Goal: Information Seeking & Learning: Check status

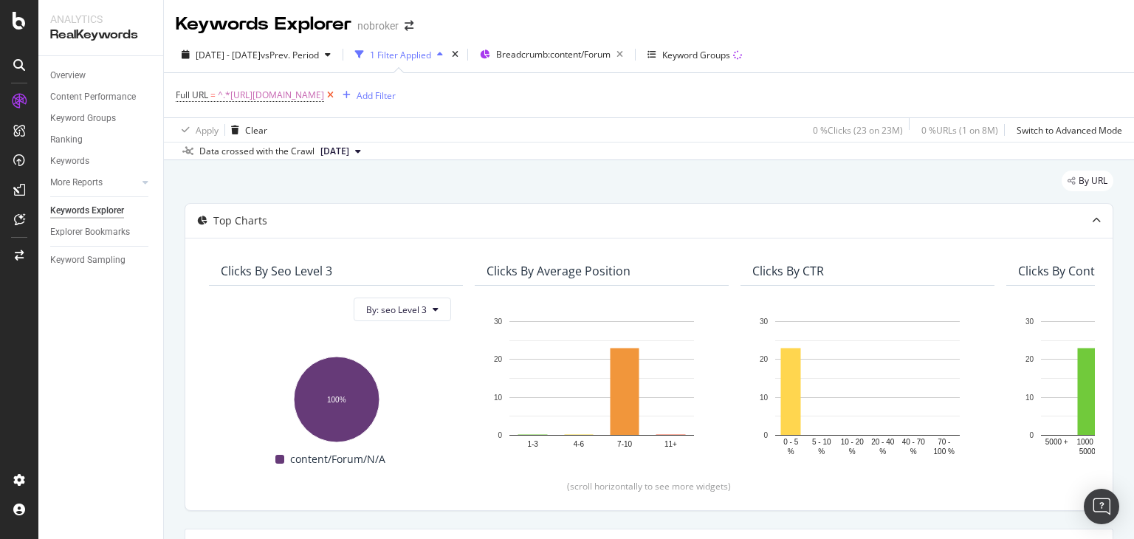
click at [337, 96] on icon at bounding box center [330, 95] width 13 height 15
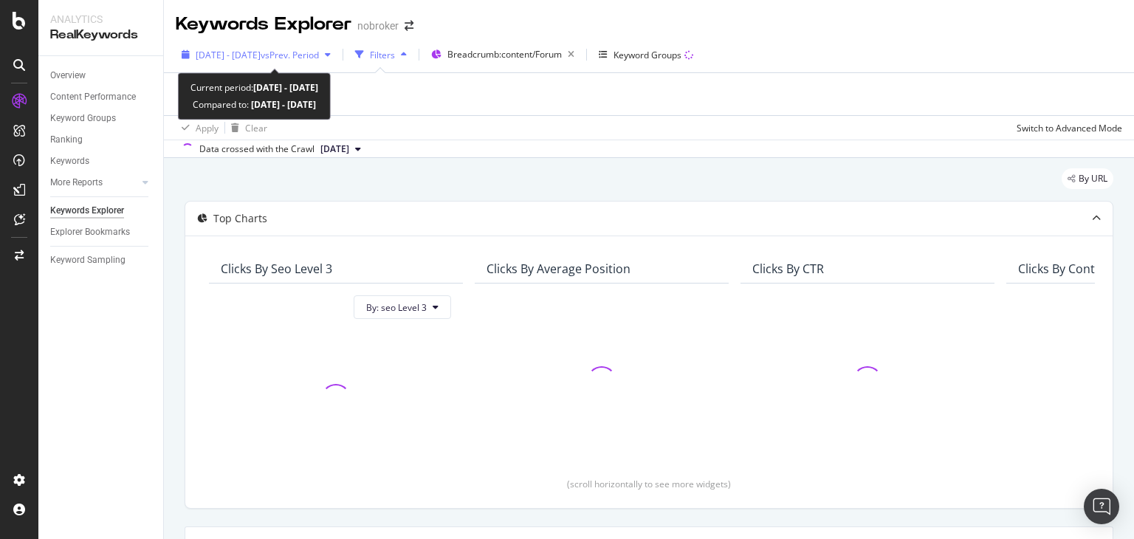
click at [261, 53] on span "[DATE] - [DATE]" at bounding box center [228, 55] width 65 height 13
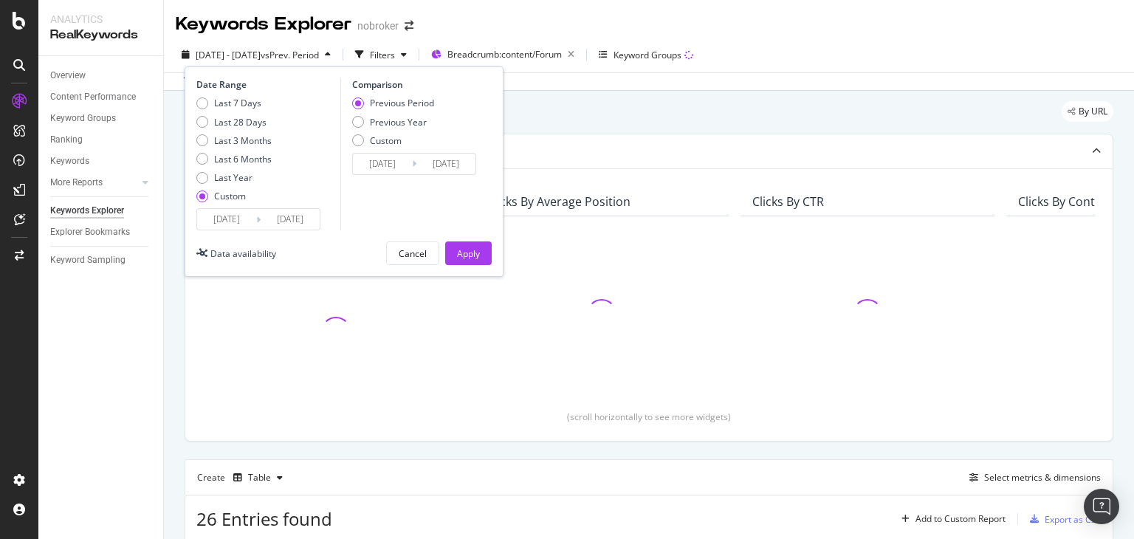
click at [232, 219] on input "[DATE]" at bounding box center [226, 219] width 59 height 21
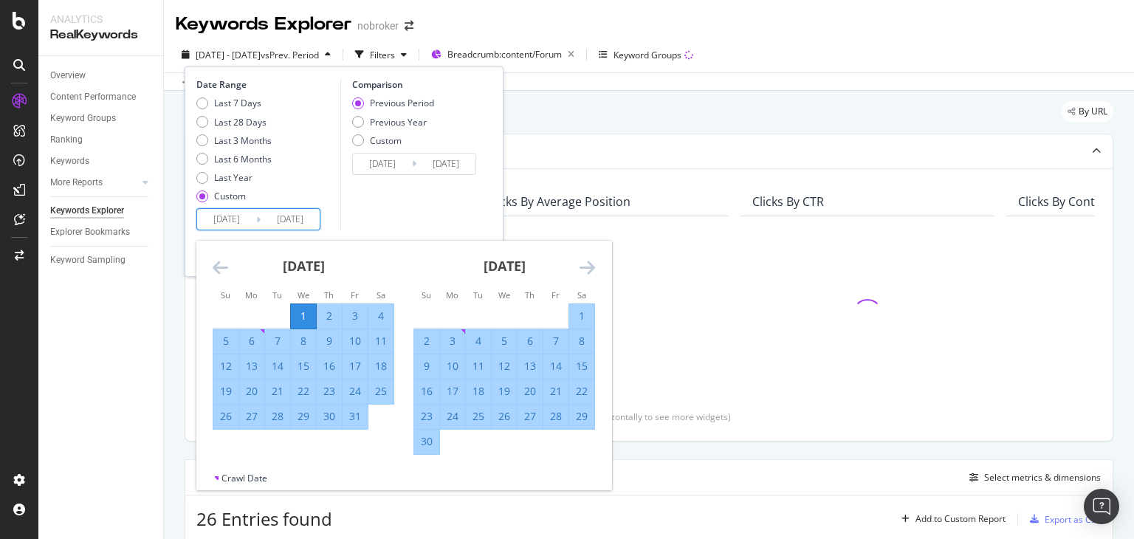
click at [234, 224] on input "[DATE]" at bounding box center [226, 219] width 59 height 21
click at [238, 120] on div "Last 28 Days" at bounding box center [240, 122] width 52 height 13
type input "[DATE]"
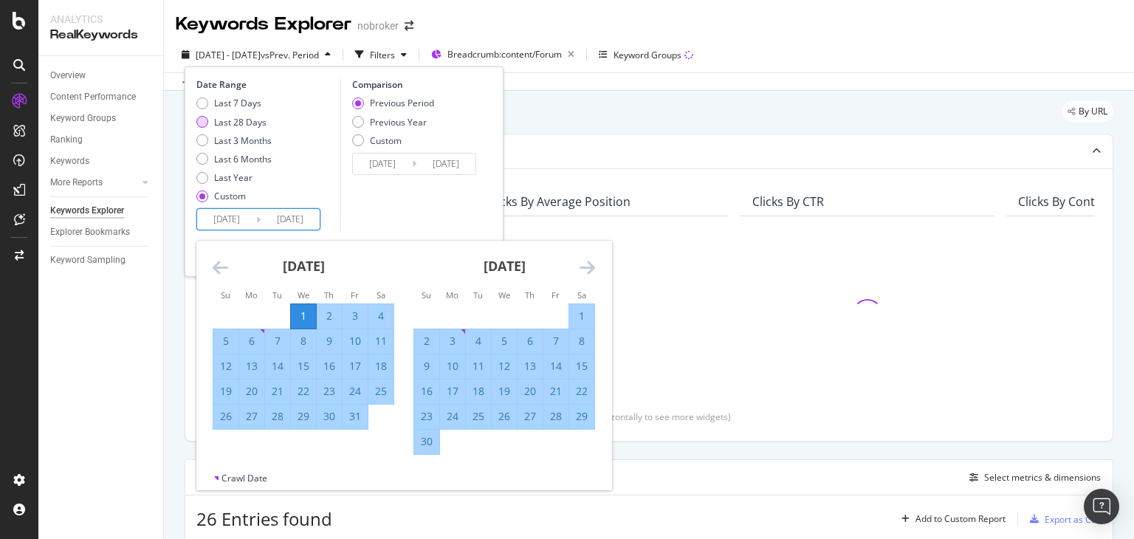
type input "[DATE]"
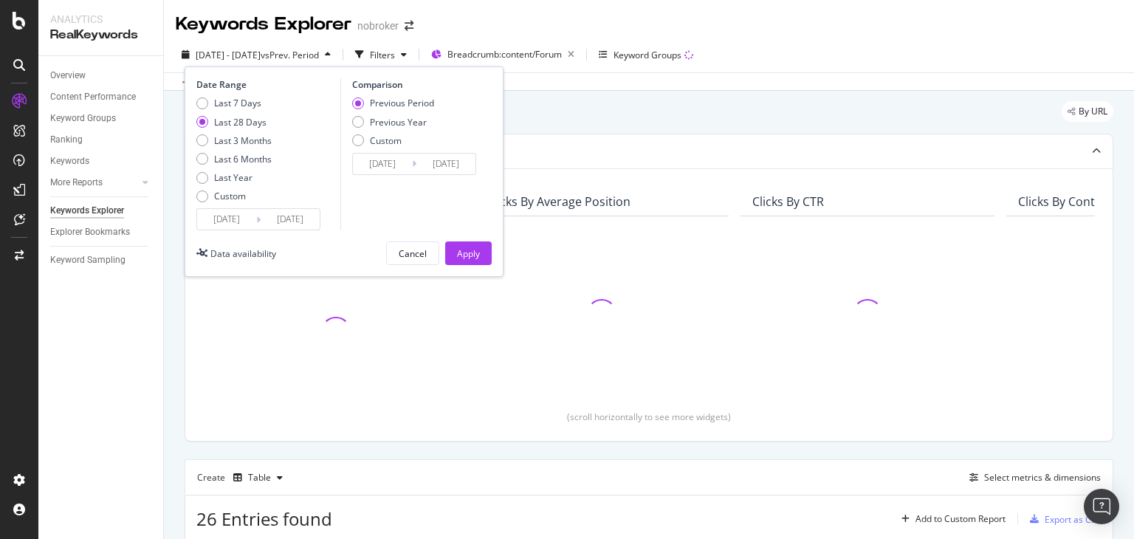
click at [233, 221] on input "[DATE]" at bounding box center [226, 219] width 59 height 21
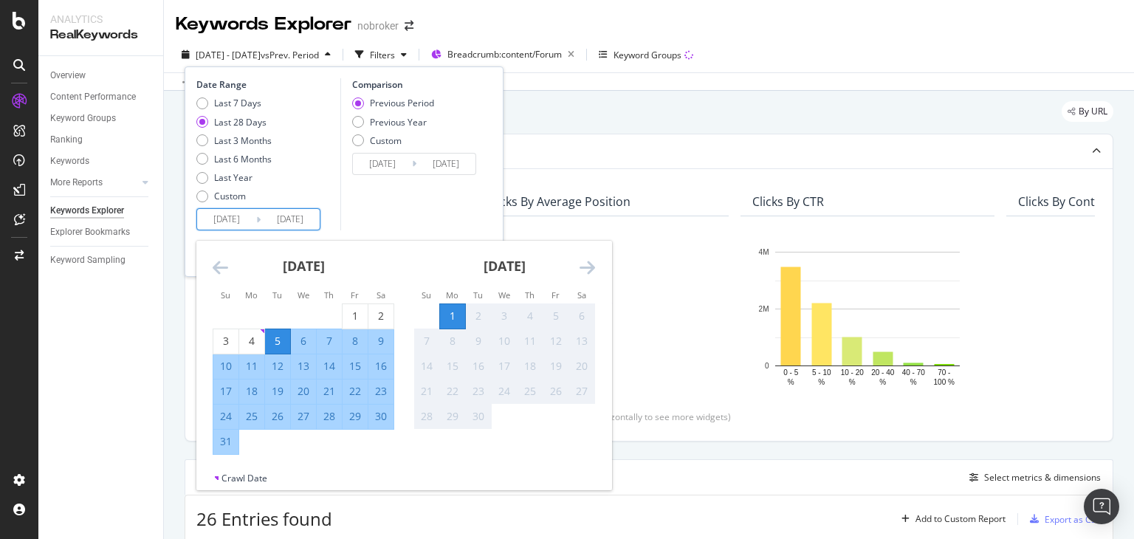
click at [216, 271] on icon "Move backward to switch to the previous month." at bounding box center [221, 267] width 16 height 18
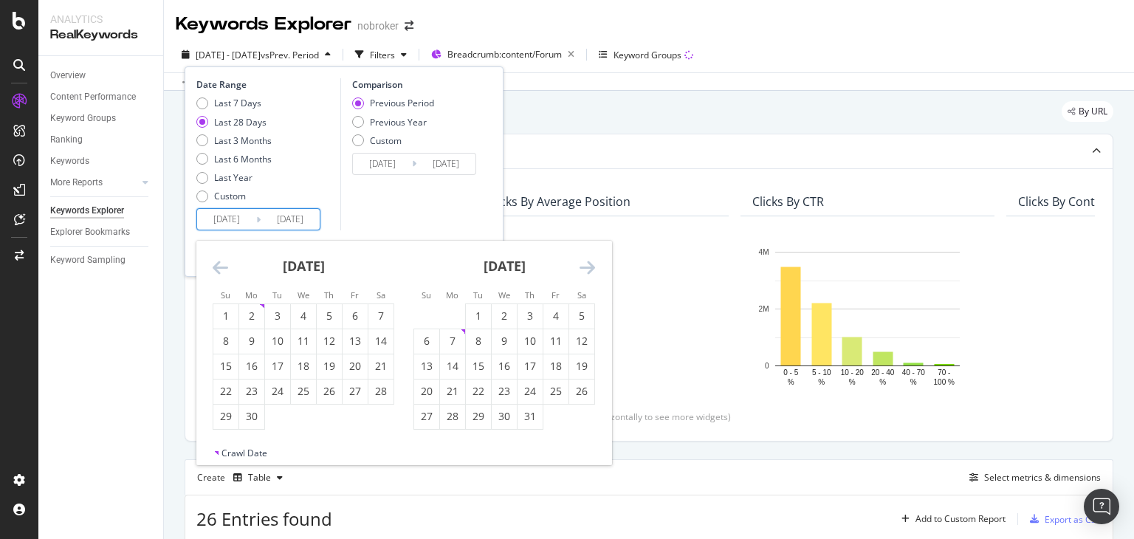
click at [216, 271] on icon "Move backward to switch to the previous month." at bounding box center [221, 267] width 16 height 18
click at [233, 221] on input "[DATE]" at bounding box center [226, 219] width 59 height 21
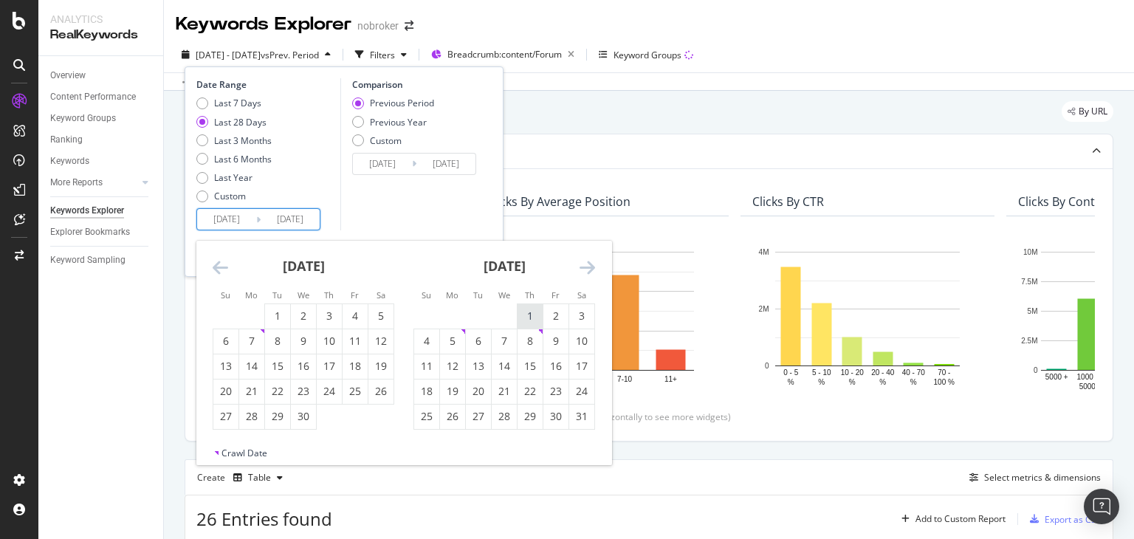
click at [532, 313] on div "1" at bounding box center [529, 316] width 25 height 15
type input "[DATE]"
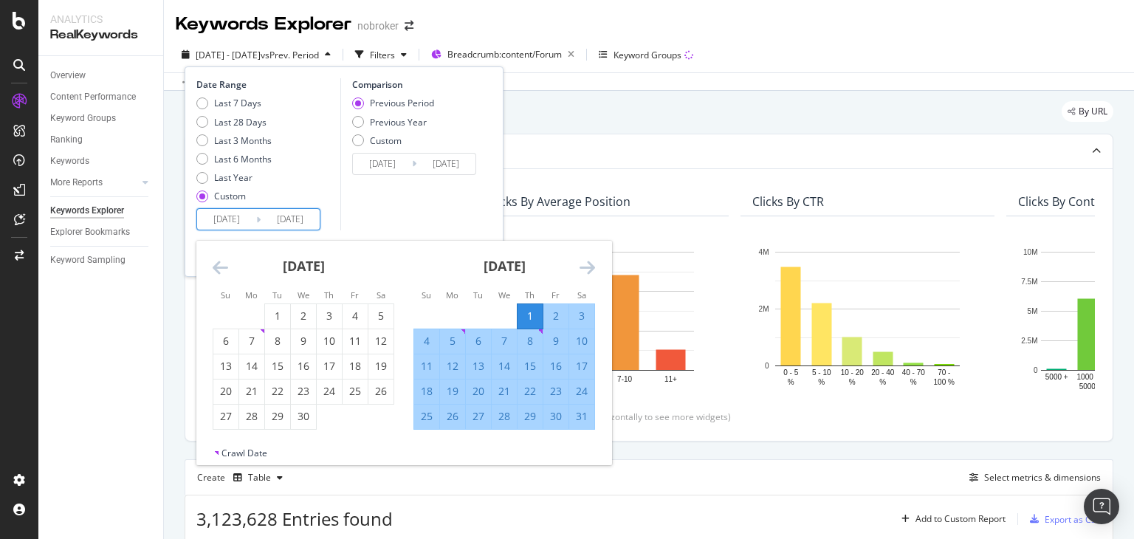
click at [289, 219] on input "[DATE]" at bounding box center [290, 219] width 59 height 21
click at [585, 425] on div "31" at bounding box center [581, 417] width 25 height 24
type input "[DATE]"
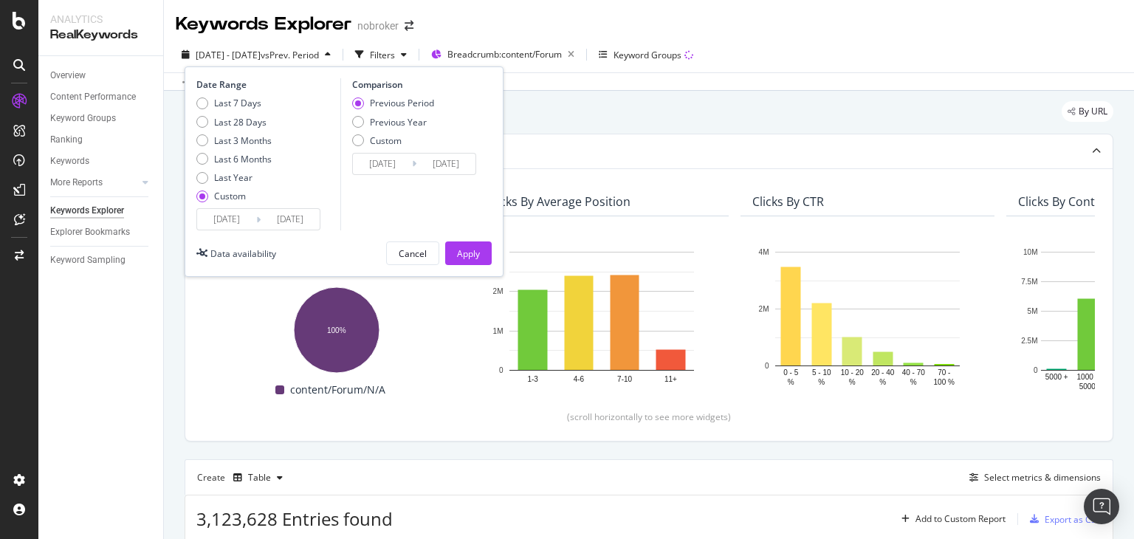
click at [269, 215] on input "[DATE]" at bounding box center [290, 219] width 59 height 21
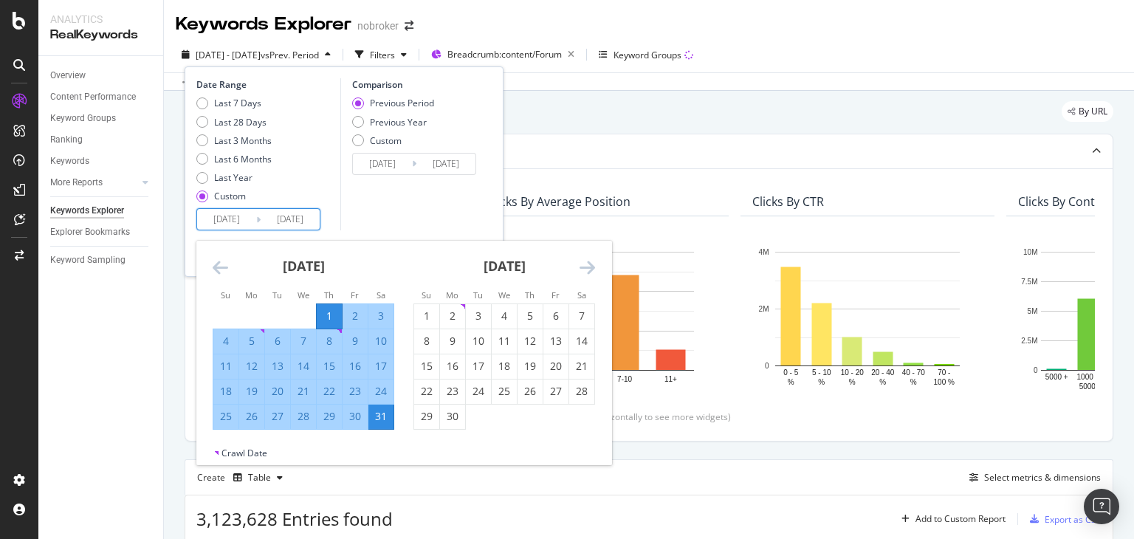
click at [393, 213] on div "Comparison Previous Period Previous Year Custom [DATE] Navigate forward to inte…" at bounding box center [410, 154] width 140 height 152
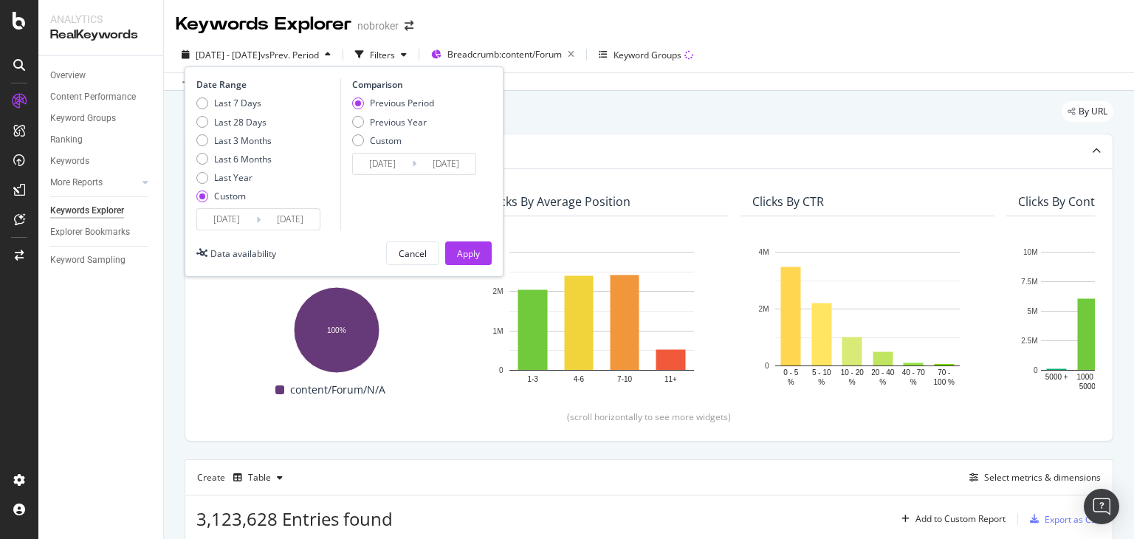
click at [286, 217] on input "[DATE]" at bounding box center [290, 219] width 59 height 21
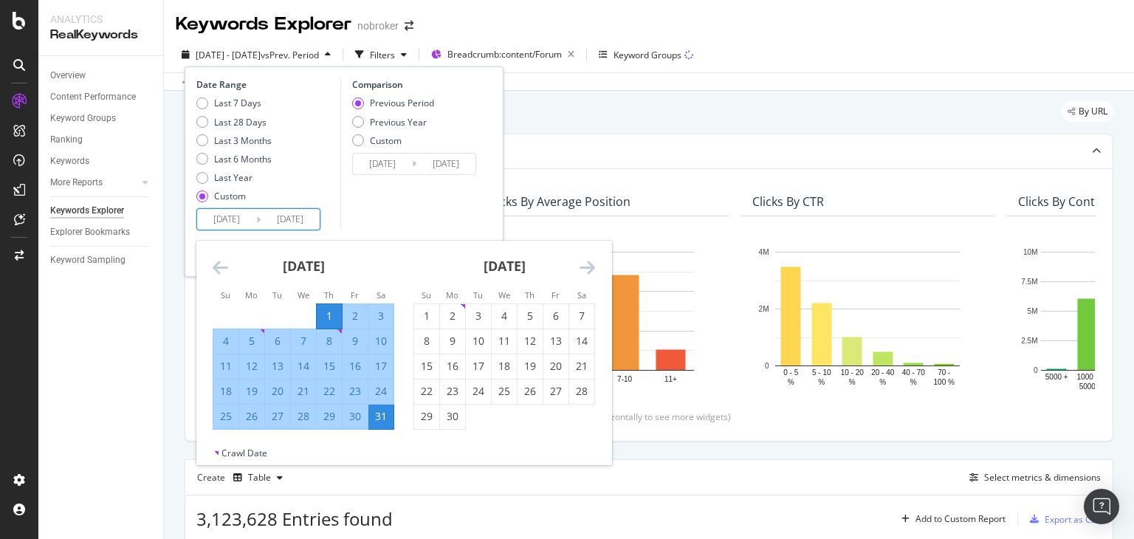
click at [369, 192] on div "Comparison Previous Period Previous Year Custom [DATE] Navigate forward to inte…" at bounding box center [410, 154] width 140 height 152
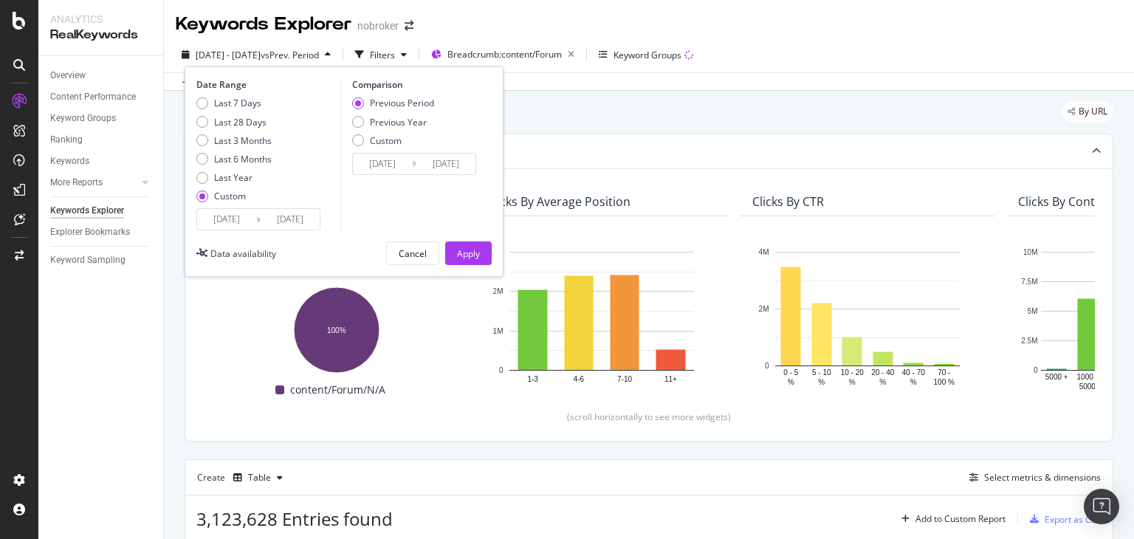
click at [293, 218] on input "[DATE]" at bounding box center [290, 219] width 59 height 21
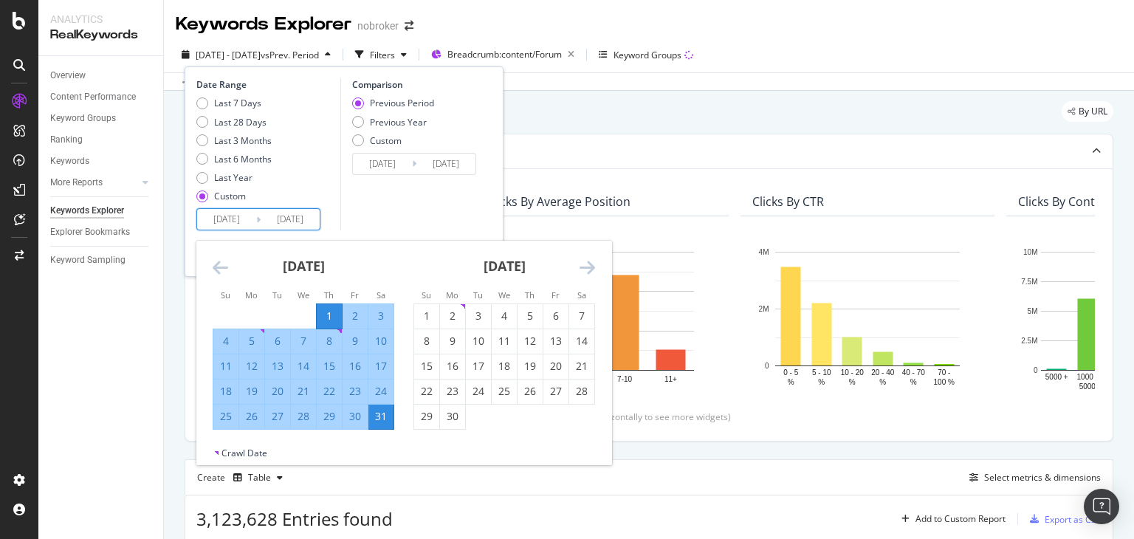
click at [347, 212] on div "Comparison Previous Period Previous Year Custom [DATE] Navigate forward to inte…" at bounding box center [410, 154] width 140 height 152
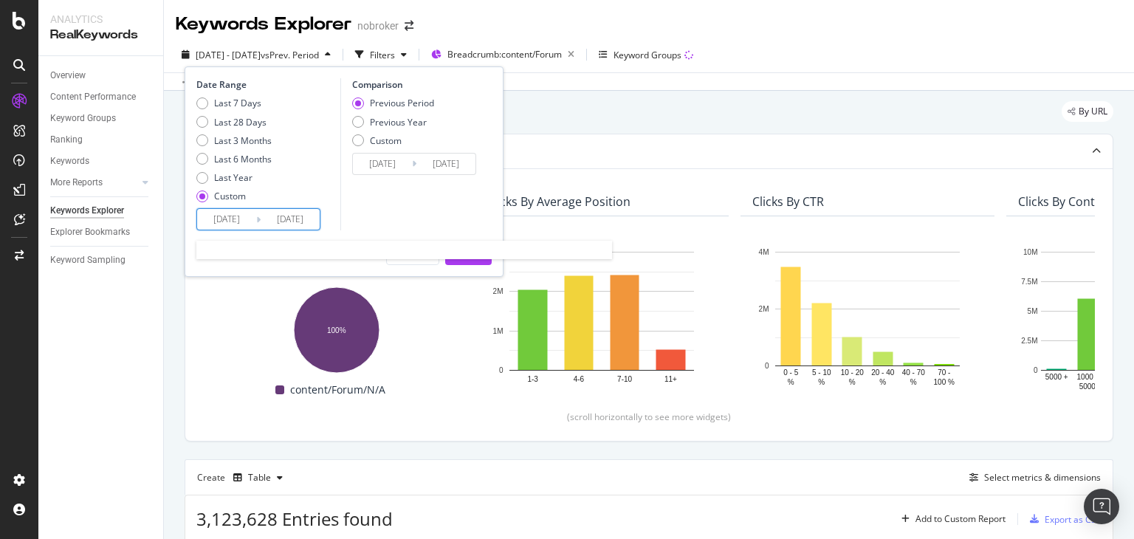
click at [283, 213] on input "[DATE]" at bounding box center [290, 219] width 59 height 21
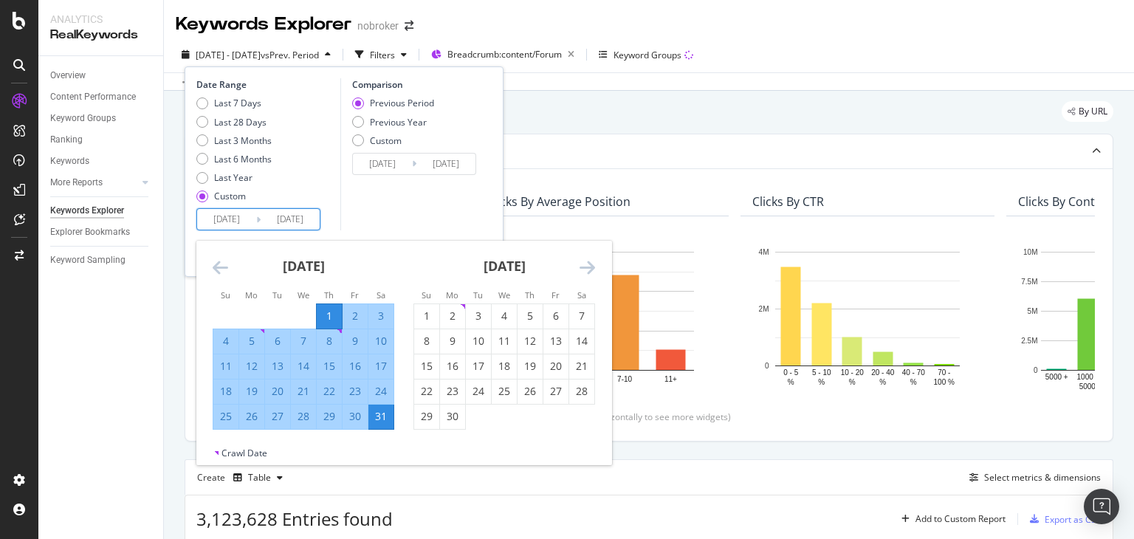
click at [405, 231] on div "Date Range Last 7 Days Last 28 Days Last 3 Months Last 6 Months Last Year Custo…" at bounding box center [344, 171] width 319 height 210
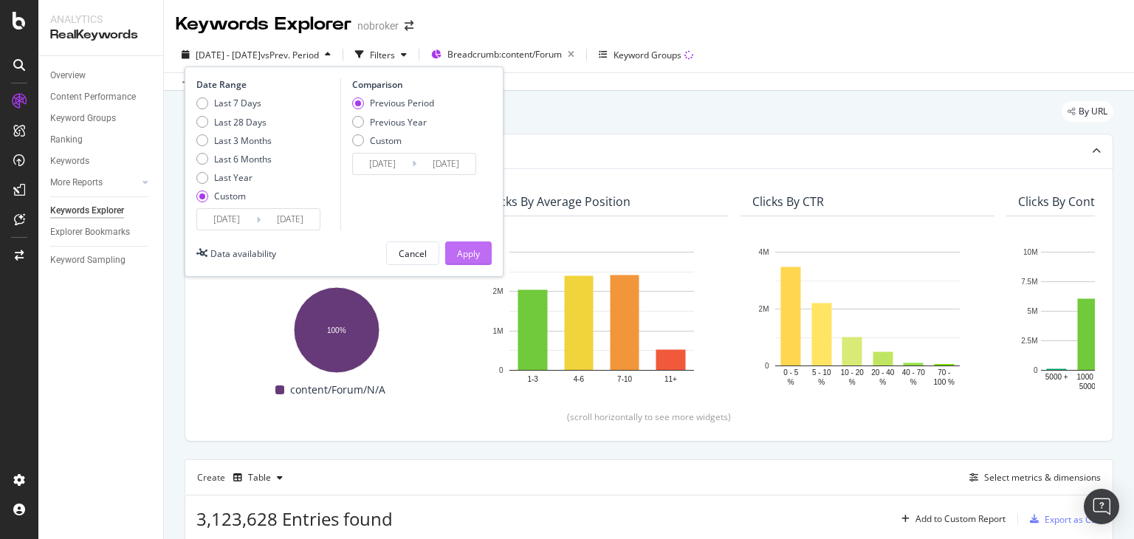
click at [470, 253] on div "Apply" at bounding box center [468, 253] width 23 height 13
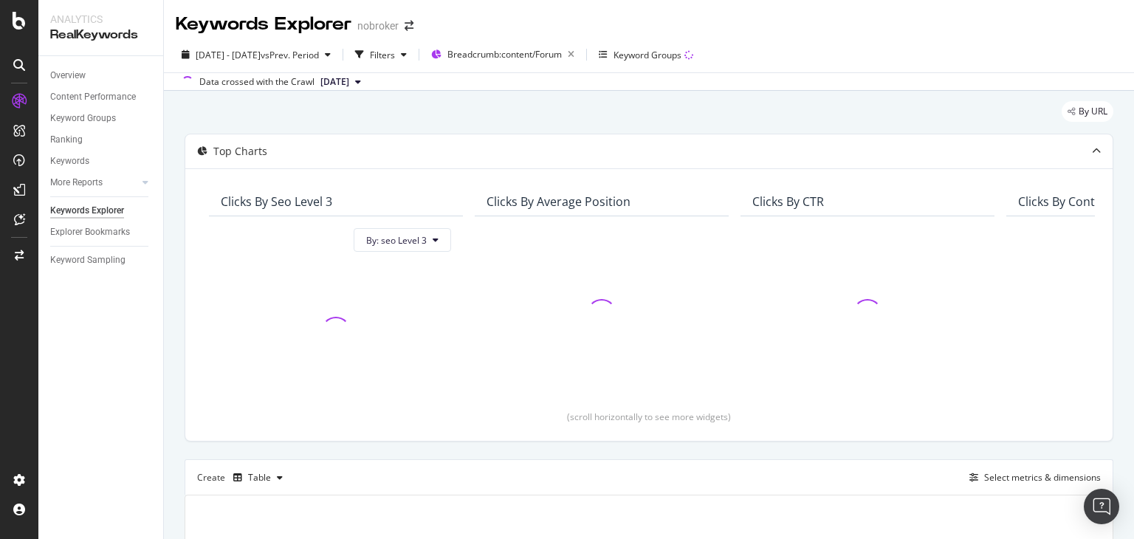
click at [349, 88] on span "[DATE]" at bounding box center [334, 81] width 29 height 13
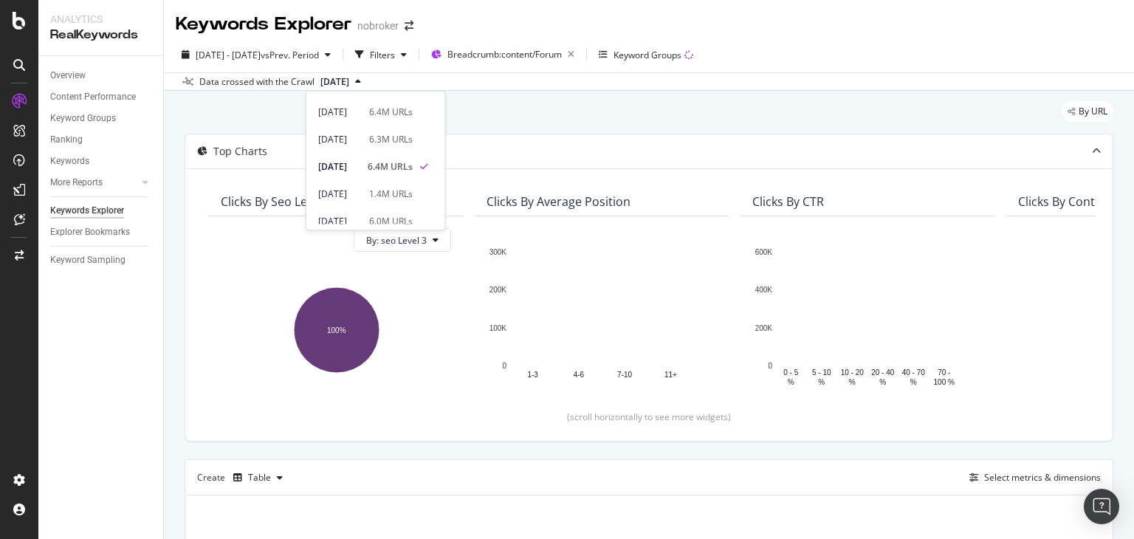
scroll to position [50, 0]
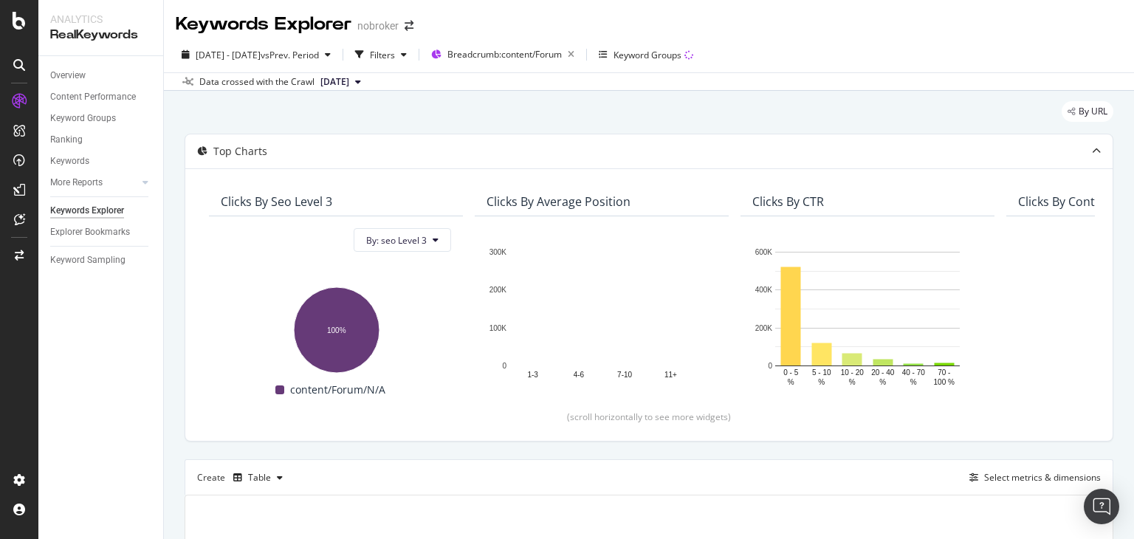
click at [520, 119] on div "By URL" at bounding box center [649, 117] width 929 height 32
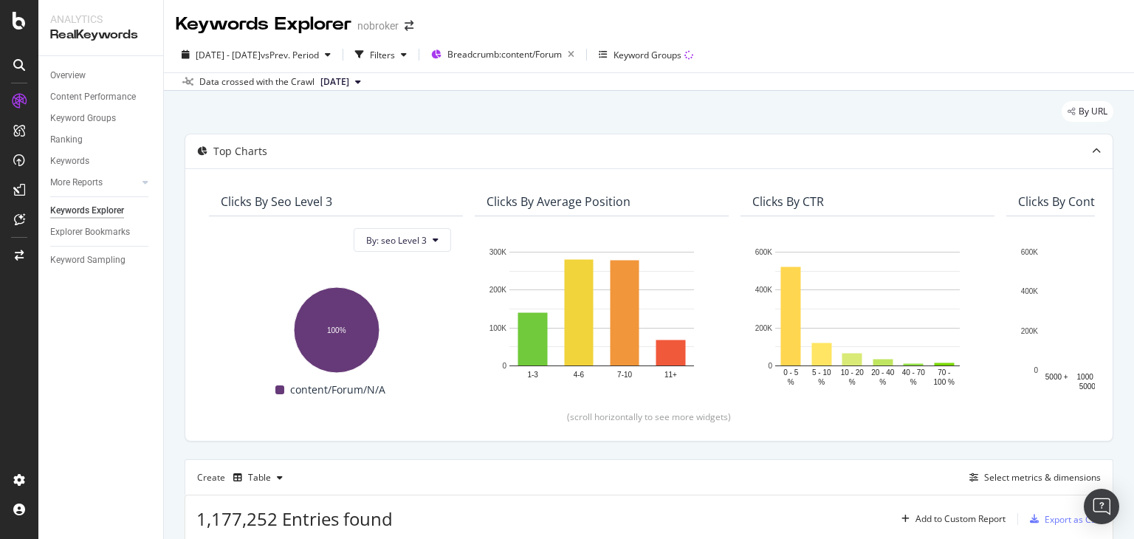
click at [349, 83] on span "[DATE]" at bounding box center [334, 81] width 29 height 13
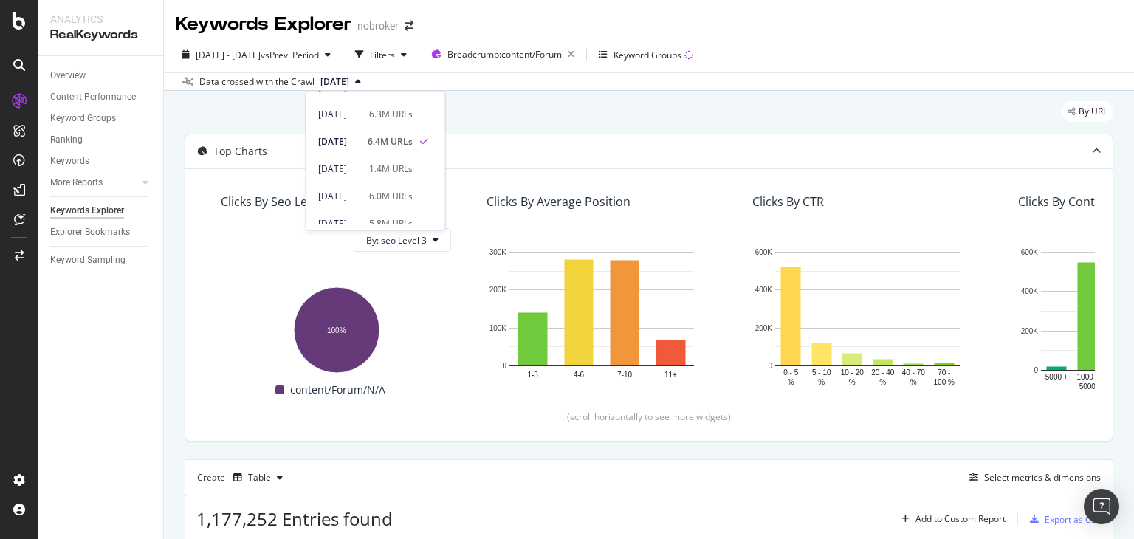
scroll to position [75, 0]
click at [399, 190] on div "6.0M URLs" at bounding box center [391, 192] width 44 height 13
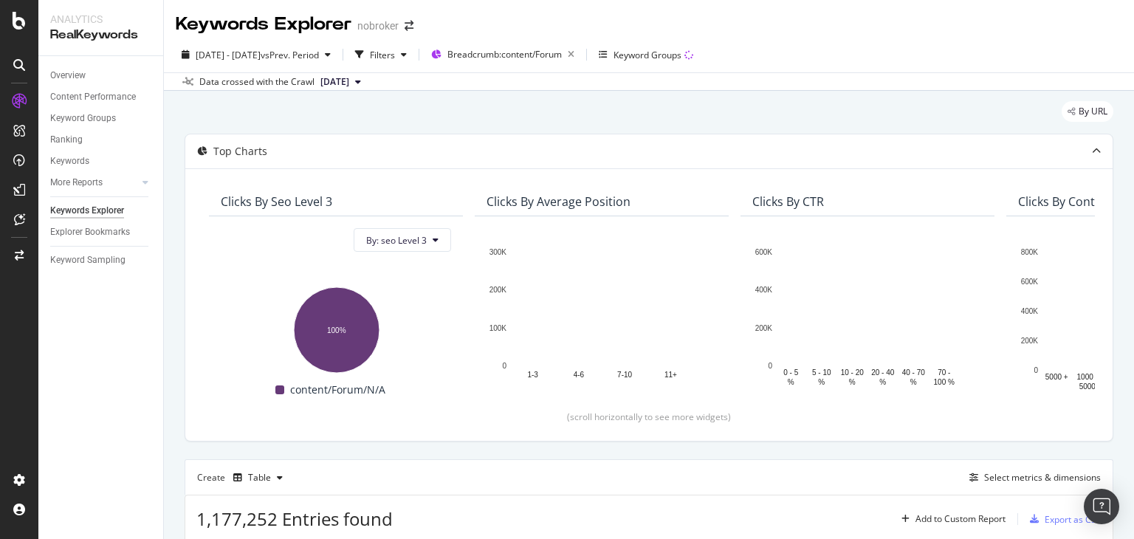
click at [1119, 54] on div "[DATE] - [DATE] vs Prev. Period Filters Breadcrumb: content/Forum Keyword Groups" at bounding box center [649, 58] width 970 height 30
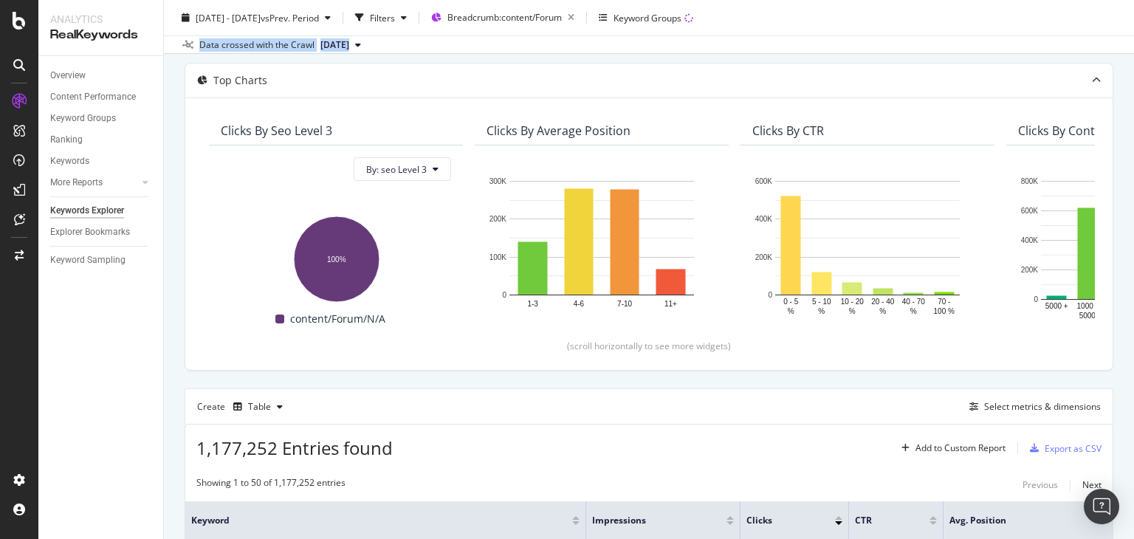
scroll to position [65, 0]
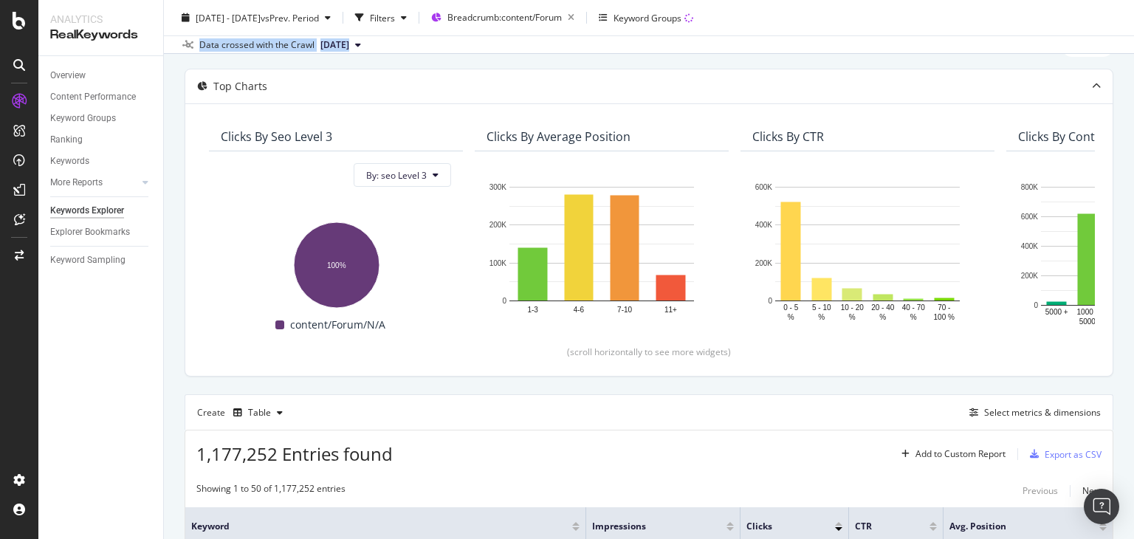
drag, startPoint x: 1133, startPoint y: 47, endPoint x: 1129, endPoint y: 60, distance: 13.8
click at [1129, 60] on div "Keywords Explorer nobroker [DATE] - [DATE] vs Prev. Period Filters Breadcrumb: …" at bounding box center [649, 269] width 970 height 539
click at [1030, 408] on div "Select metrics & dimensions" at bounding box center [1042, 412] width 117 height 13
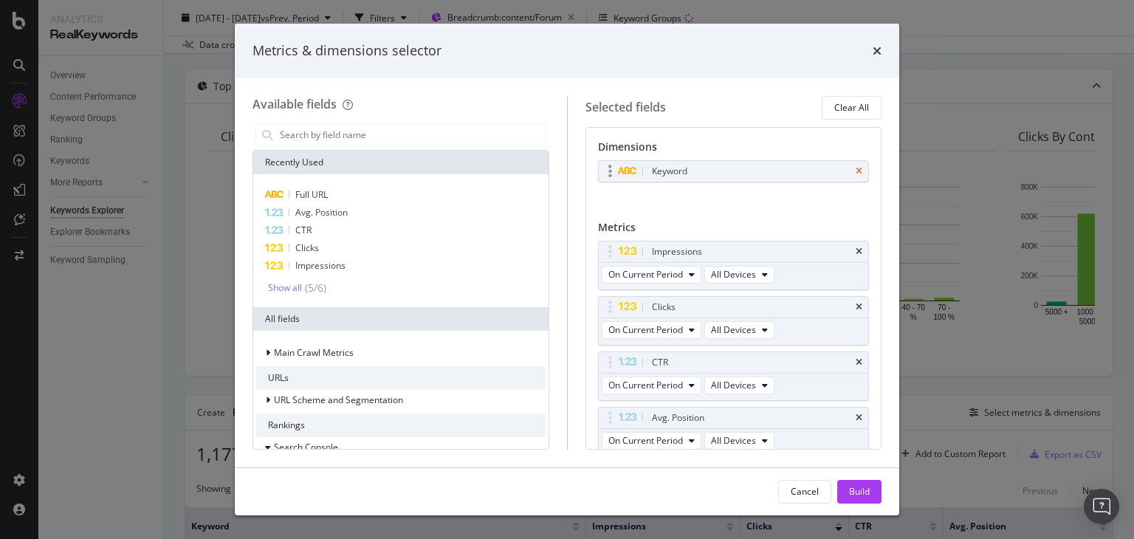
click at [856, 168] on icon "times" at bounding box center [859, 171] width 7 height 9
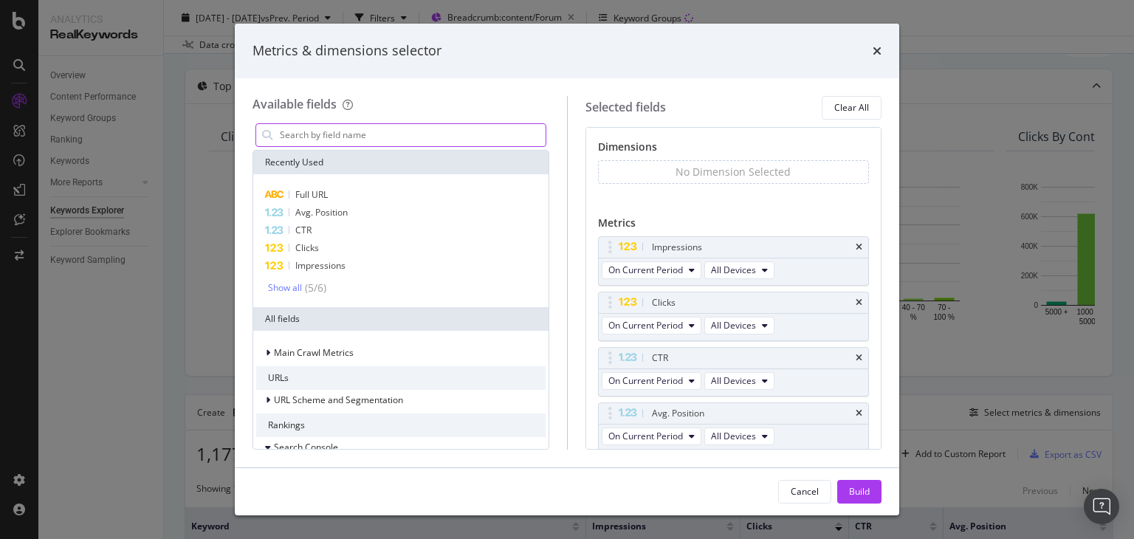
click at [413, 142] on input "modal" at bounding box center [411, 135] width 267 height 22
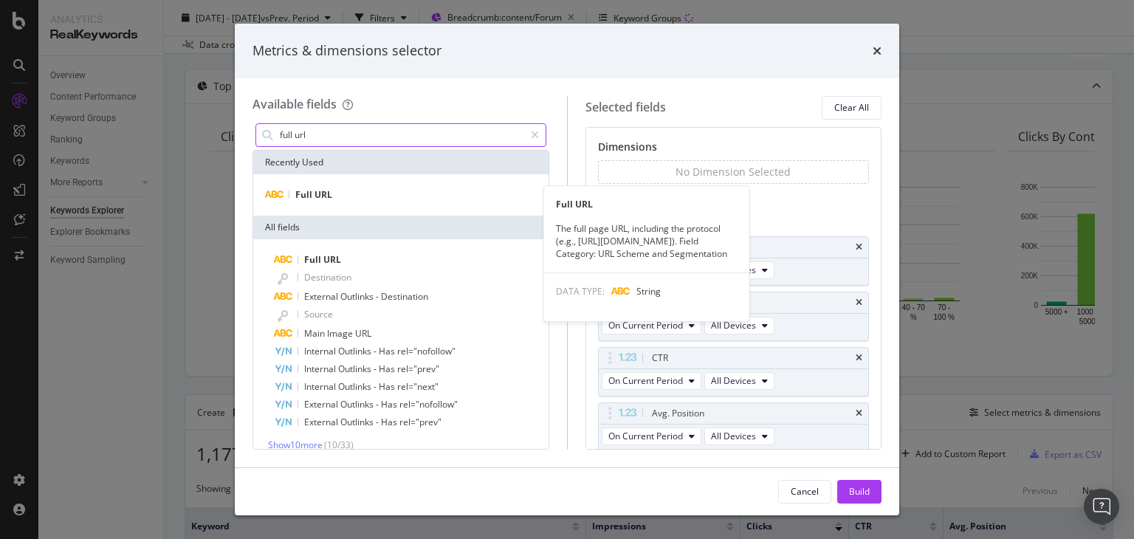
type input "full url"
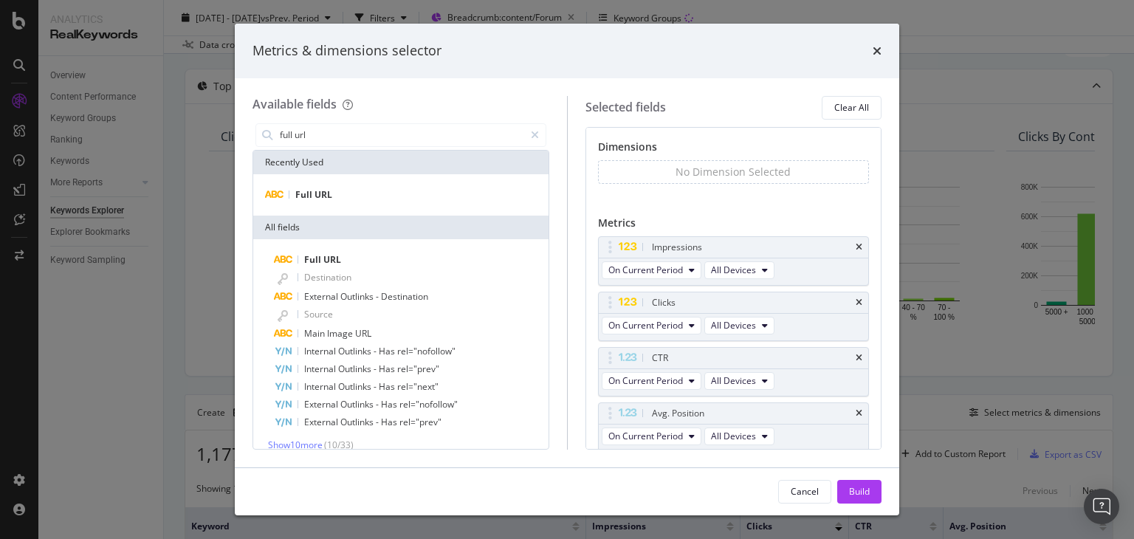
click at [340, 204] on div "Full URL" at bounding box center [400, 194] width 295 height 41
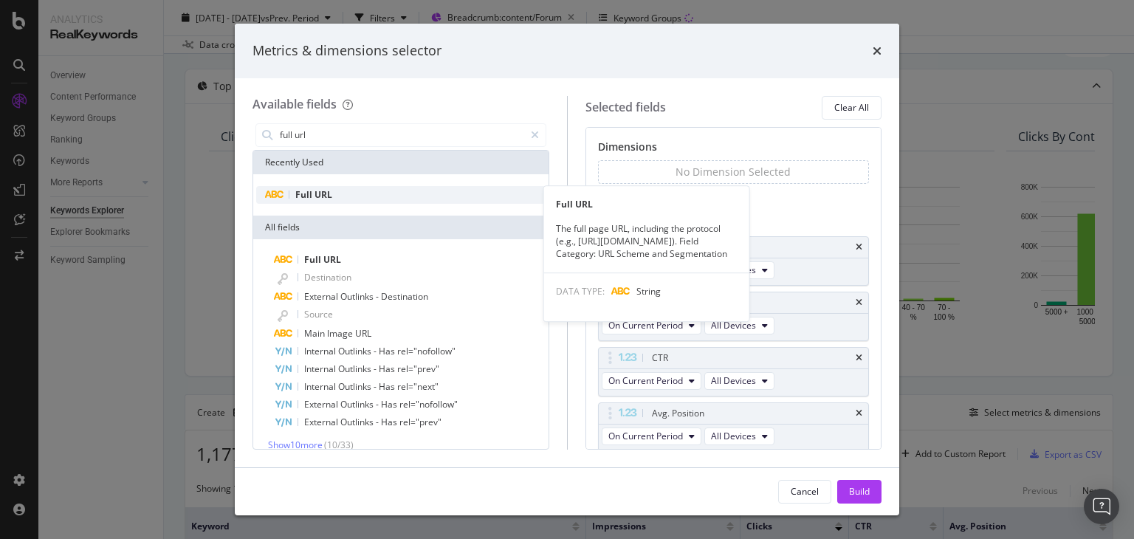
click at [323, 193] on span "URL" at bounding box center [323, 194] width 18 height 13
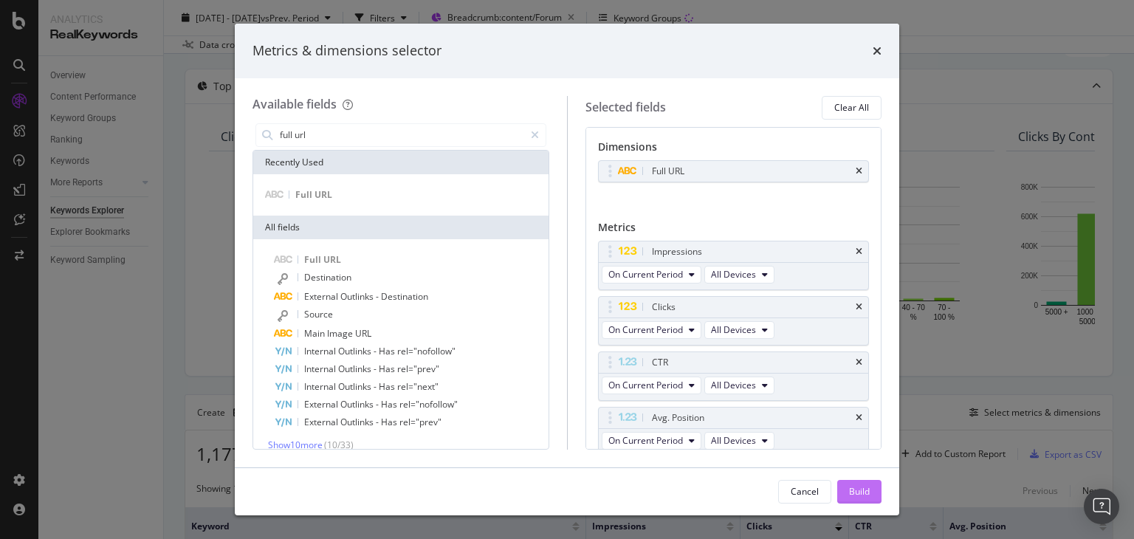
click at [850, 484] on div "Build" at bounding box center [859, 492] width 21 height 22
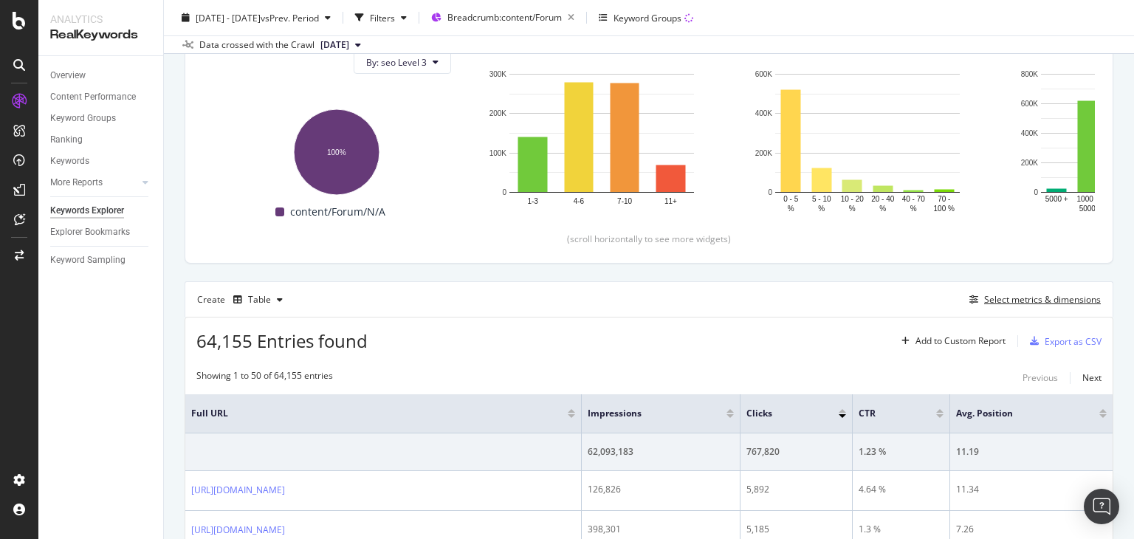
scroll to position [190, 0]
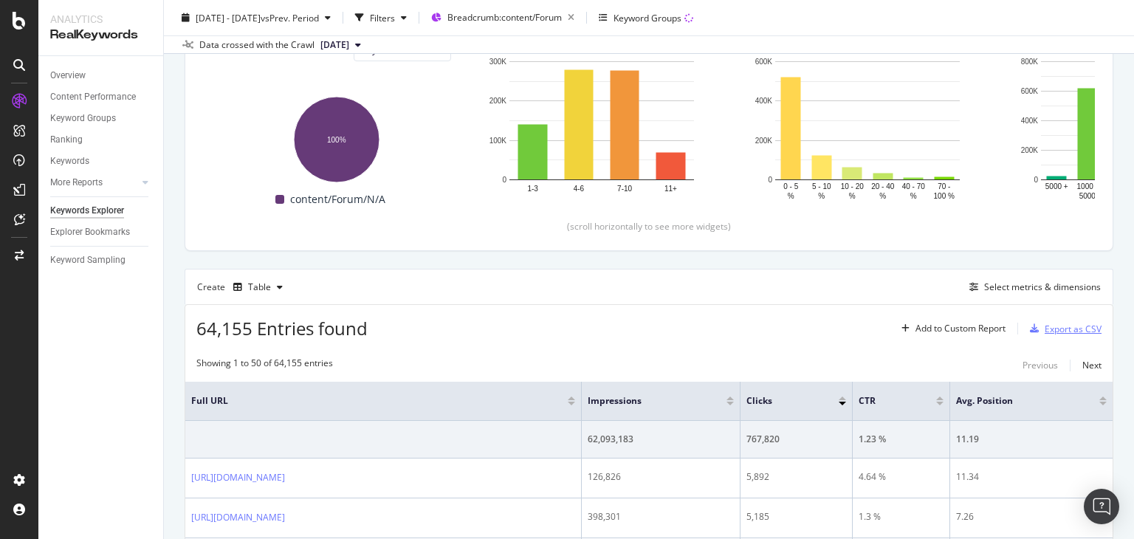
click at [1050, 330] on div "Export as CSV" at bounding box center [1073, 329] width 57 height 13
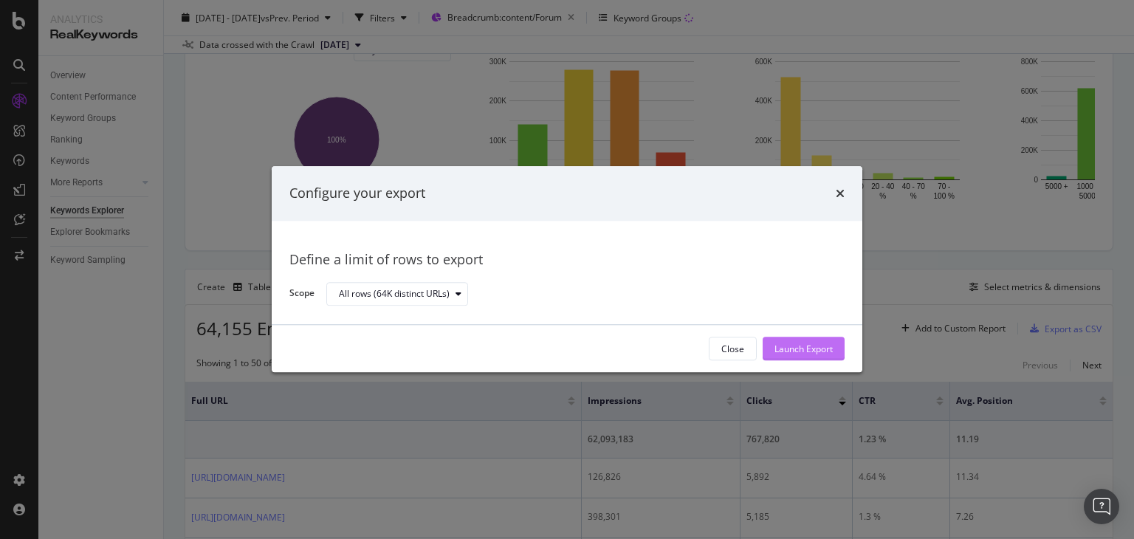
click at [814, 350] on div "Launch Export" at bounding box center [803, 349] width 58 height 13
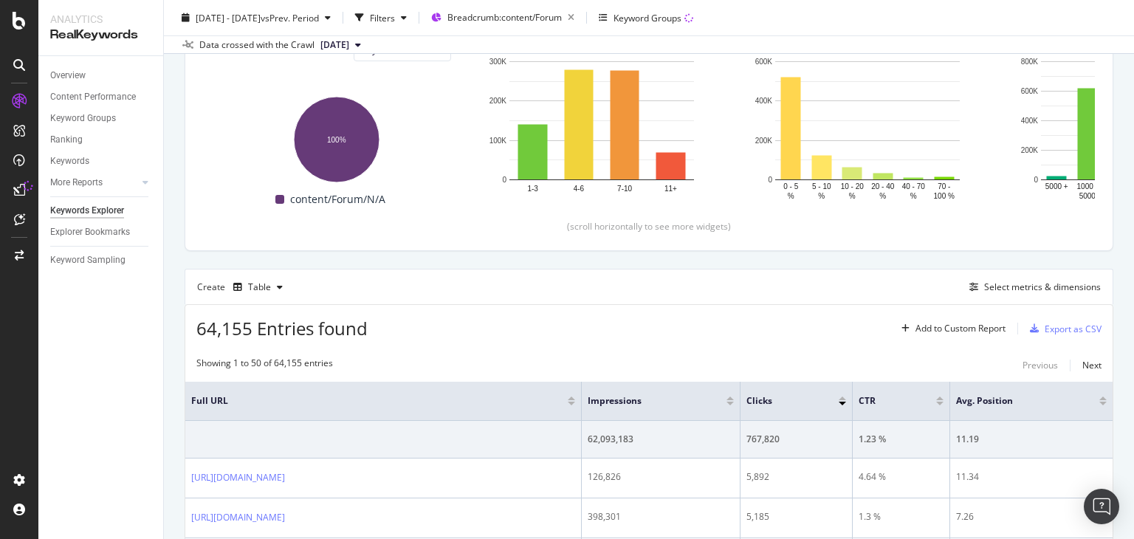
click at [1133, 144] on div "Keywords Explorer nobroker [DATE] - [DATE] vs Prev. Period Filters Breadcrumb: …" at bounding box center [649, 269] width 970 height 539
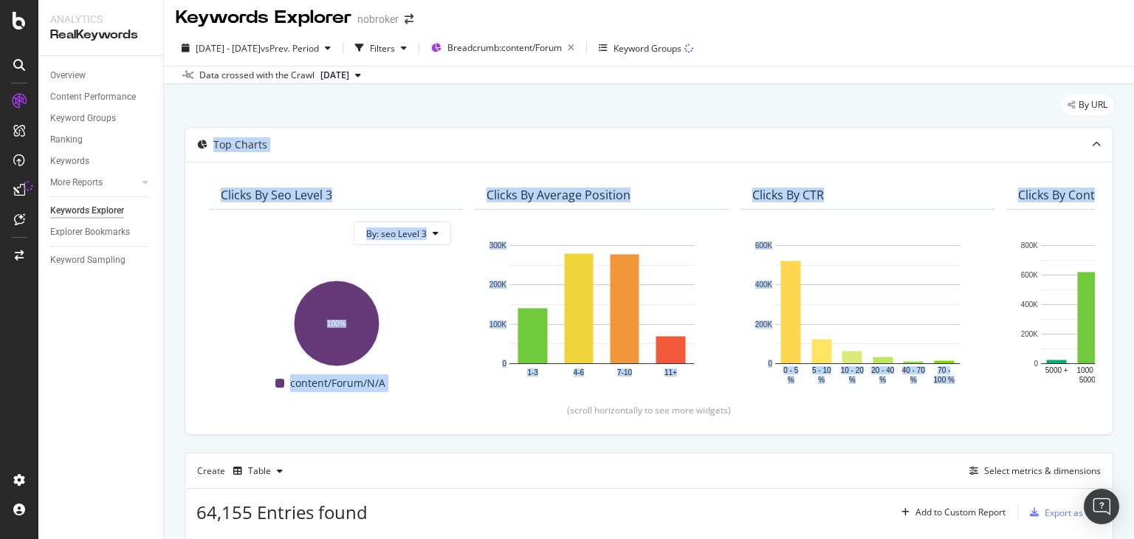
scroll to position [0, 0]
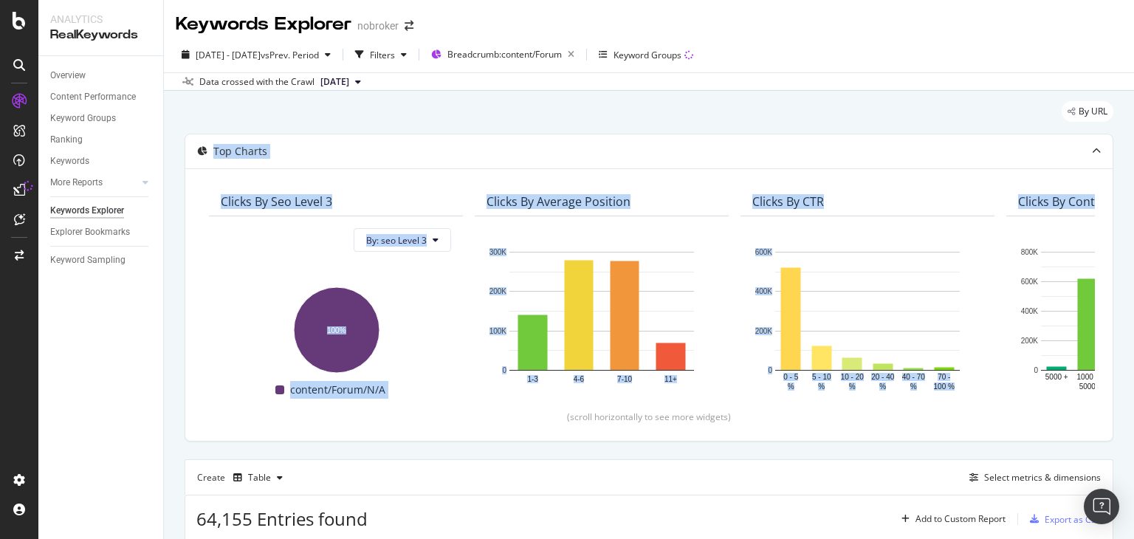
drag, startPoint x: 1133, startPoint y: 144, endPoint x: 1133, endPoint y: 94, distance: 50.2
click at [1133, 94] on div "Keywords Explorer nobroker [DATE] - [DATE] vs Prev. Period Filters Breadcrumb: …" at bounding box center [649, 269] width 970 height 539
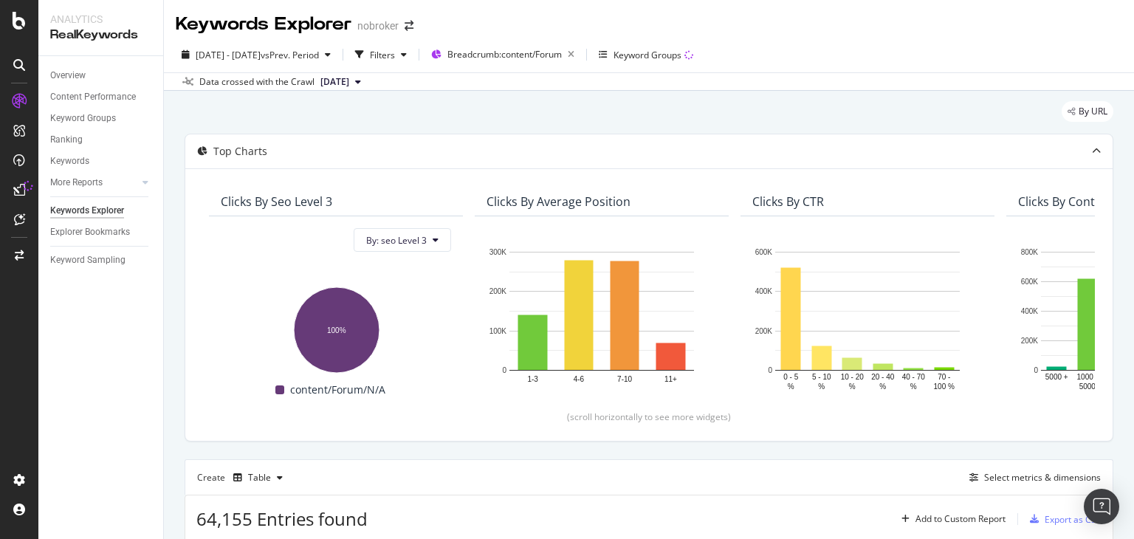
click at [1066, 80] on div "Data crossed with the Crawl [DATE]" at bounding box center [649, 81] width 970 height 18
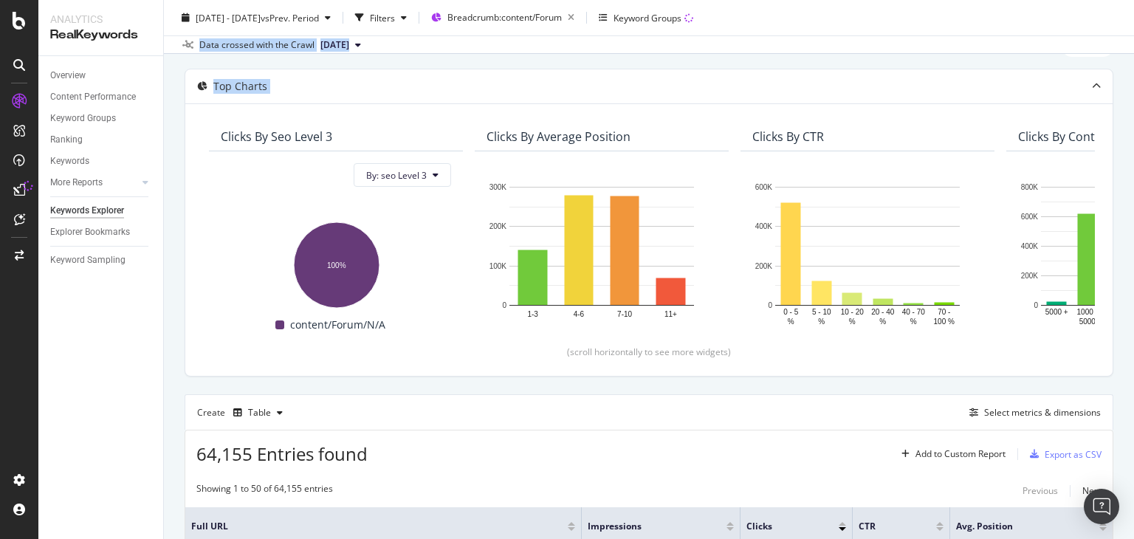
drag, startPoint x: 1133, startPoint y: 49, endPoint x: 1133, endPoint y: 67, distance: 18.5
click at [1133, 67] on div "Keywords Explorer nobroker [DATE] - [DATE] vs Prev. Period Filters Breadcrumb: …" at bounding box center [649, 269] width 970 height 539
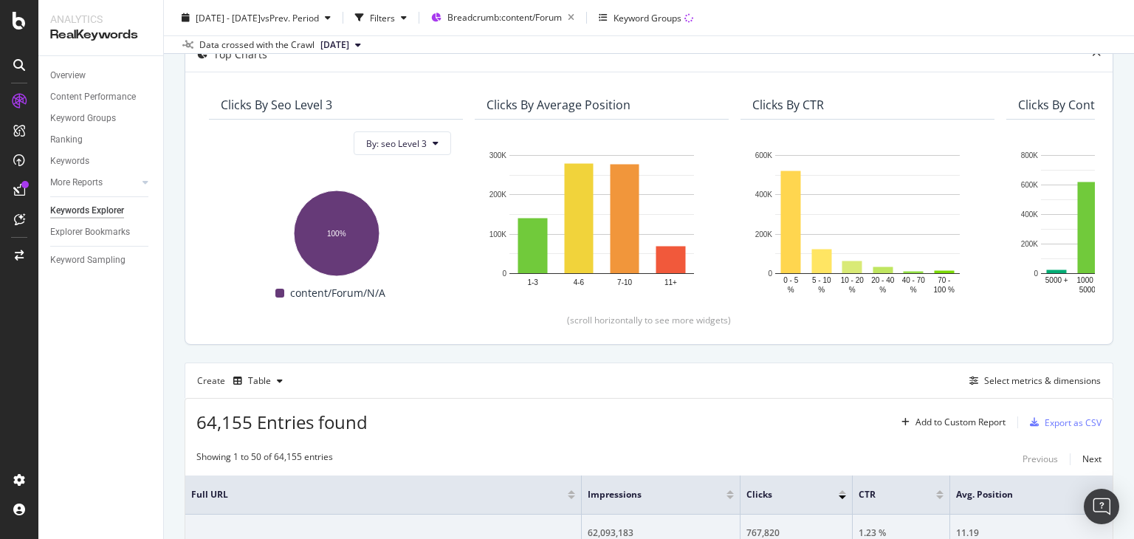
click at [398, 83] on div "Clicks By seo Level 3 By: seo Level 3 Hold CTRL while clicking to filter the re…" at bounding box center [648, 208] width 927 height 272
click at [1016, 1] on div "[DATE] - [DATE] vs Prev. Period Filters Breadcrumb: content/Forum Keyword Group…" at bounding box center [649, 27] width 970 height 54
click at [1072, 21] on div "[DATE] - [DATE] vs Prev. Period Filters Breadcrumb: content/Forum Keyword Groups" at bounding box center [649, 21] width 970 height 30
click at [1133, 58] on div "Keywords Explorer nobroker [DATE] - [DATE] vs Prev. Period Filters Breadcrumb: …" at bounding box center [649, 269] width 970 height 539
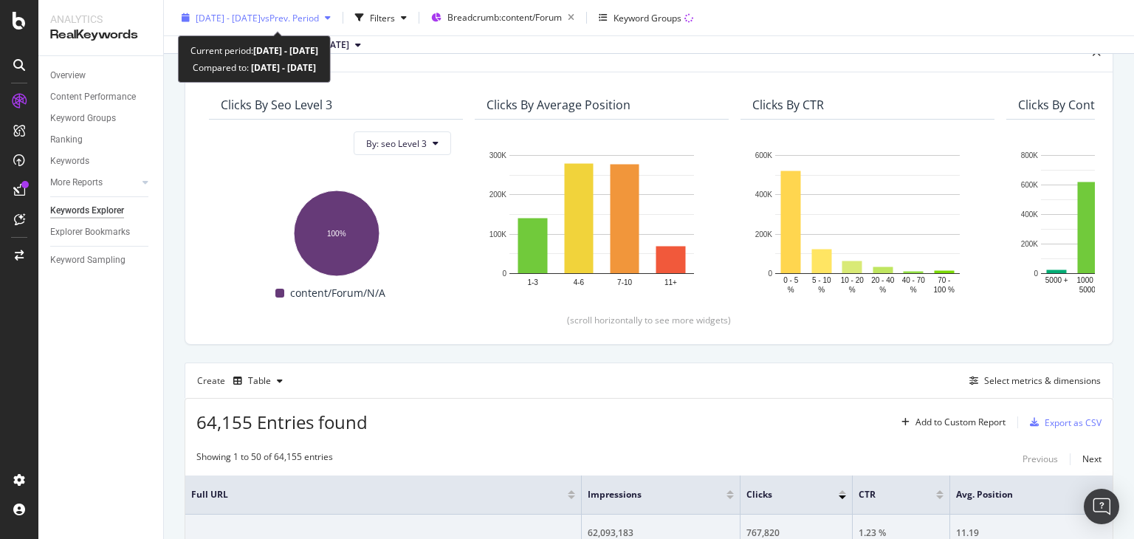
click at [264, 8] on div "[DATE] - [DATE] vs Prev. Period" at bounding box center [256, 18] width 161 height 22
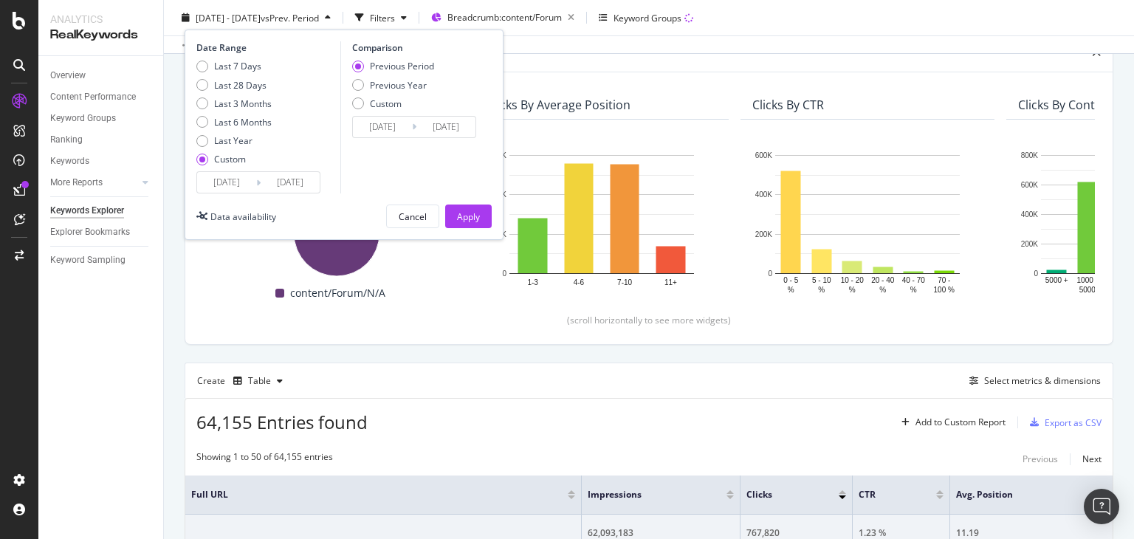
click at [240, 184] on input "[DATE]" at bounding box center [226, 182] width 59 height 21
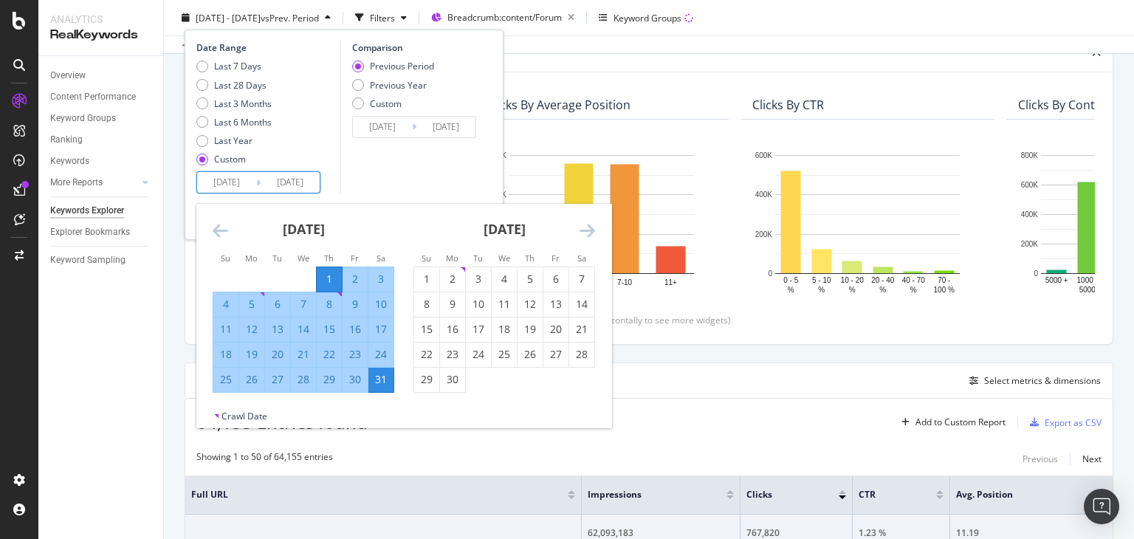
click at [233, 190] on input "[DATE]" at bounding box center [226, 182] width 59 height 21
click at [426, 277] on div "1" at bounding box center [426, 279] width 25 height 15
type input "[DATE]"
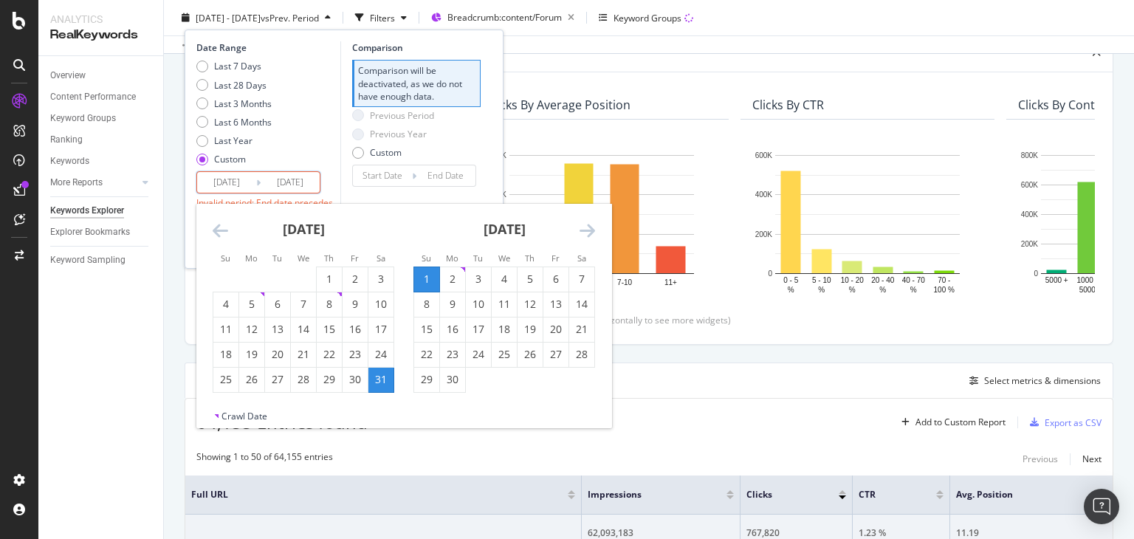
click at [287, 188] on input "[DATE]" at bounding box center [290, 182] width 59 height 21
click at [454, 376] on div "30" at bounding box center [452, 379] width 25 height 15
type input "[DATE]"
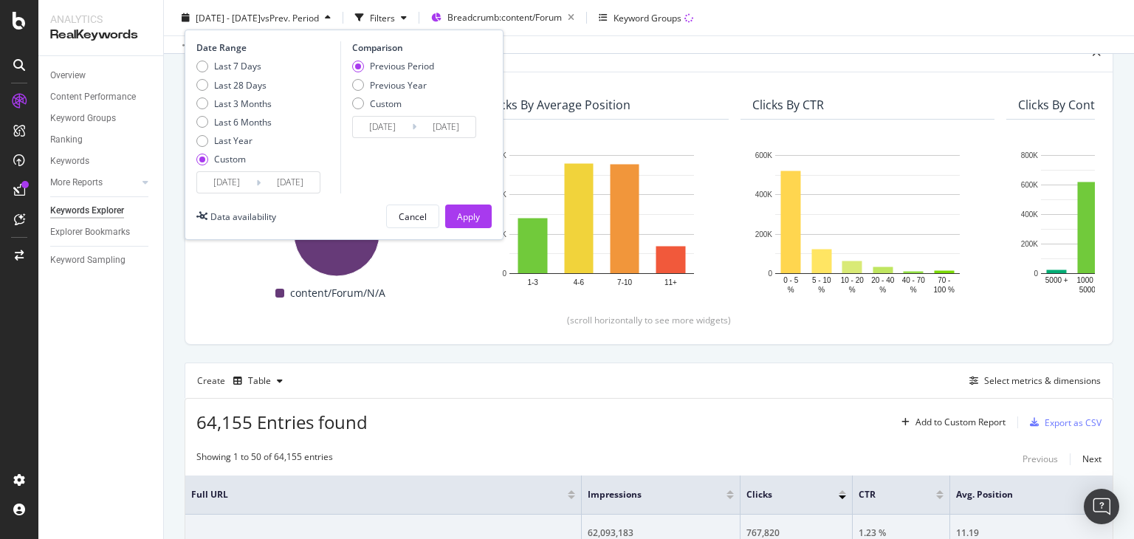
click at [297, 193] on div "Date Range Last 7 Days Last 28 Days Last 3 Months Last 6 Months Last Year Custo…" at bounding box center [344, 135] width 319 height 210
click at [295, 187] on input "[DATE]" at bounding box center [290, 182] width 59 height 21
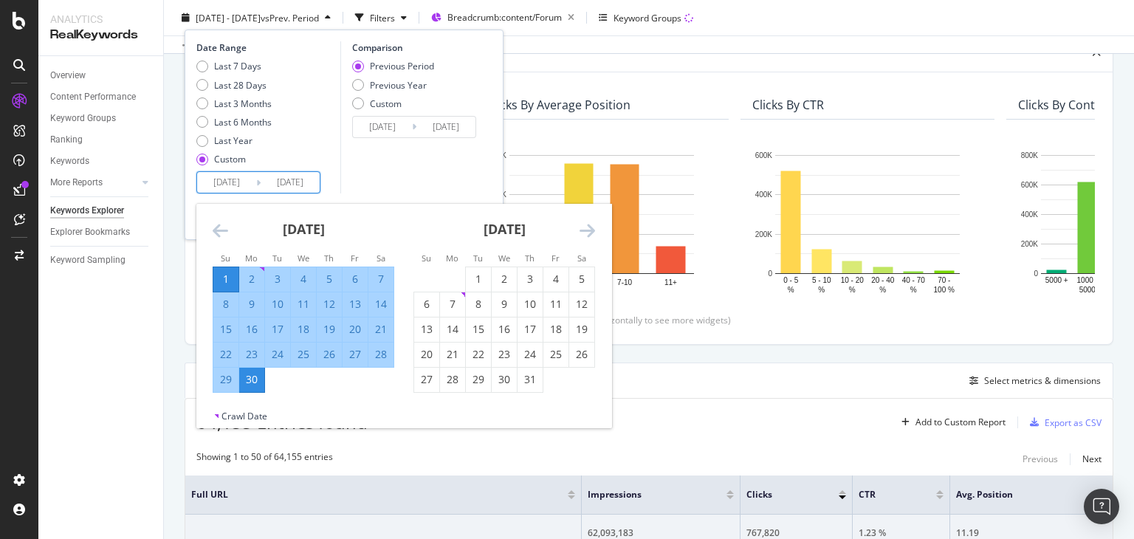
click at [461, 160] on div "Comparison Previous Period Previous Year Custom [DATE] Navigate forward to inte…" at bounding box center [410, 117] width 140 height 152
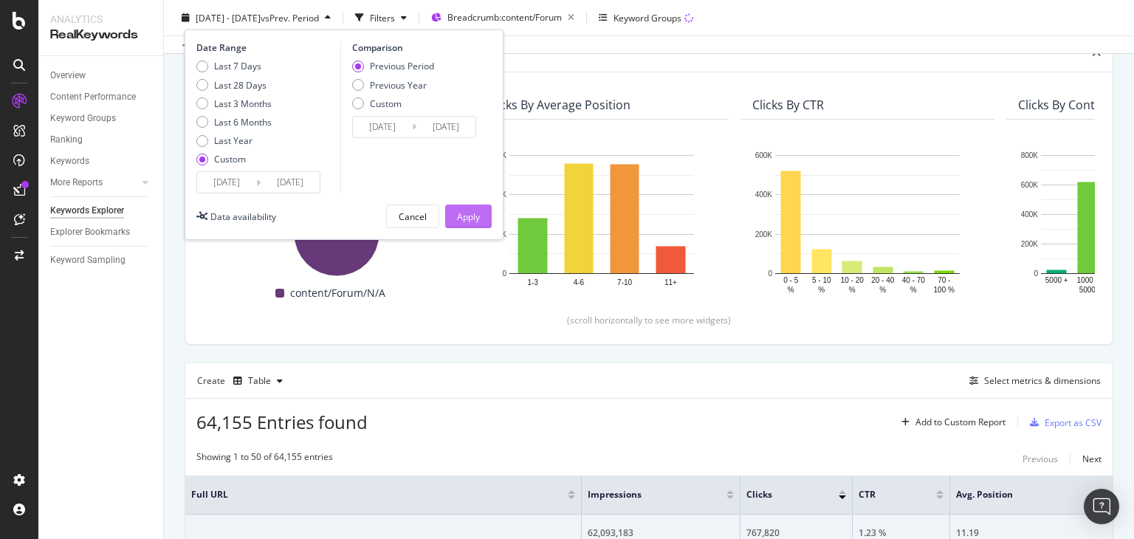
click at [472, 210] on div "Apply" at bounding box center [468, 216] width 23 height 13
